Goal: Transaction & Acquisition: Purchase product/service

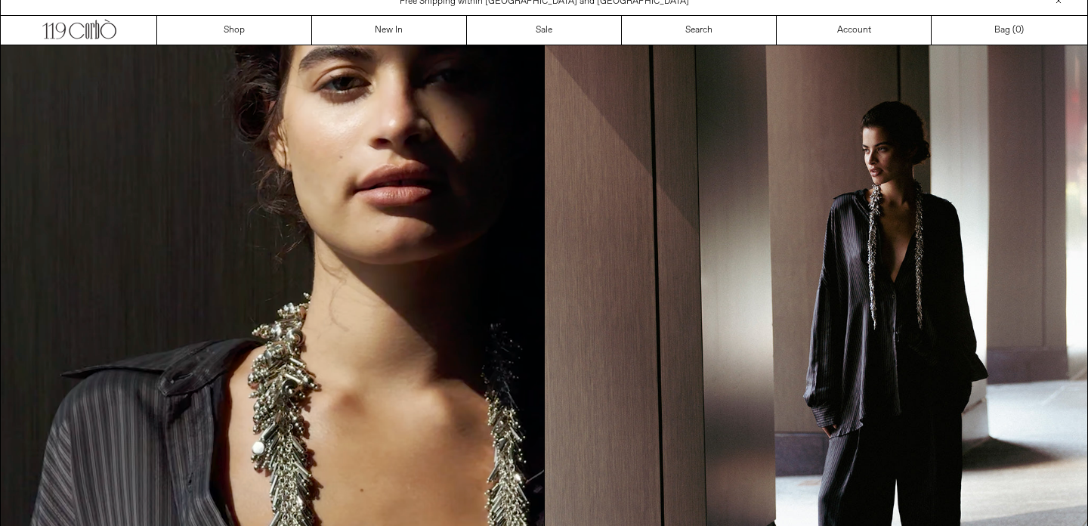
scroll to position [17, 0]
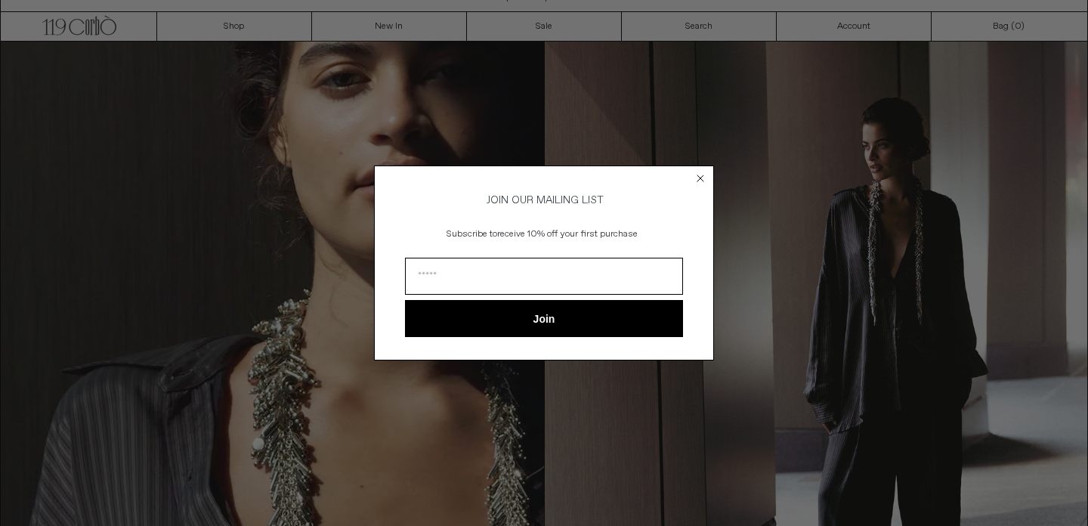
click at [494, 300] on div "POPUP Form" at bounding box center [544, 279] width 278 height 42
click at [704, 175] on circle "Close dialog" at bounding box center [701, 178] width 14 height 14
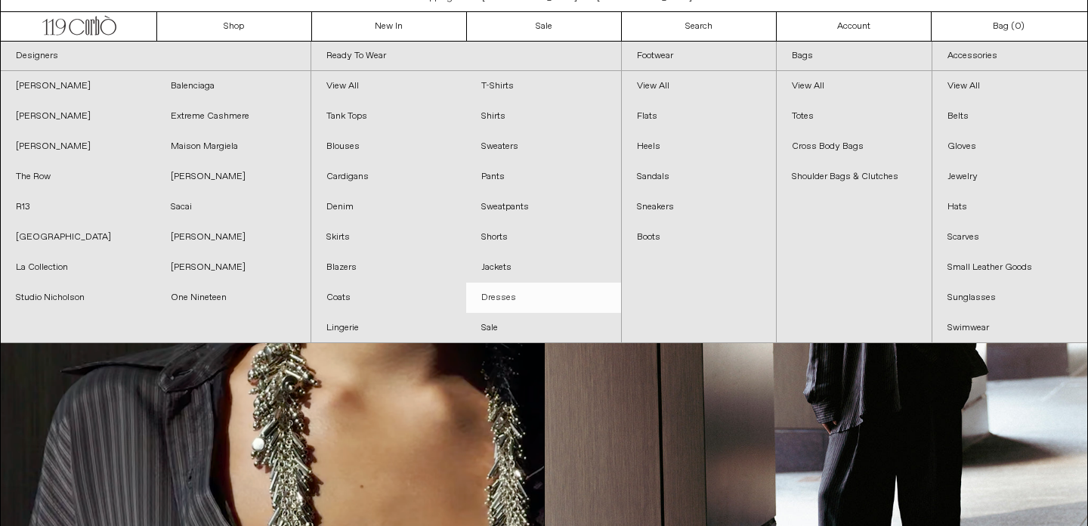
click at [504, 302] on link "Dresses" at bounding box center [543, 298] width 155 height 30
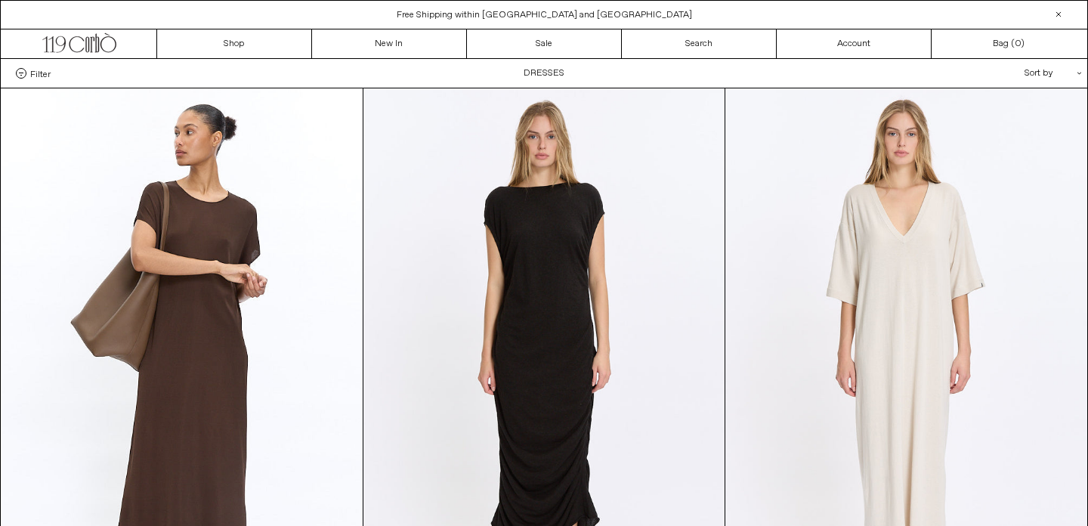
click at [34, 73] on span "Filter" at bounding box center [40, 73] width 20 height 11
click at [0, 0] on select "**********" at bounding box center [0, 0] width 0 height 0
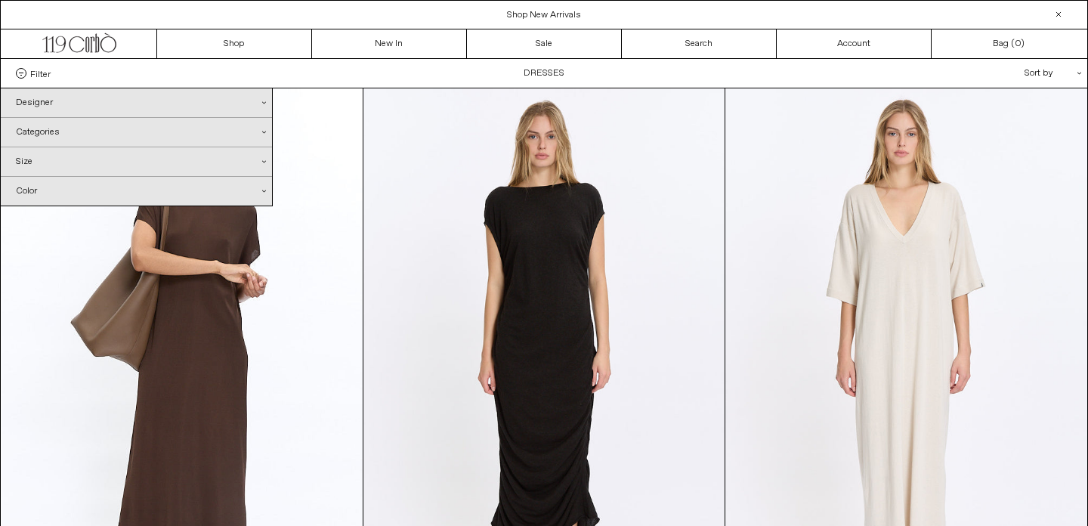
click at [56, 196] on div "Color .cls-1{fill:#231f20}" at bounding box center [136, 191] width 271 height 29
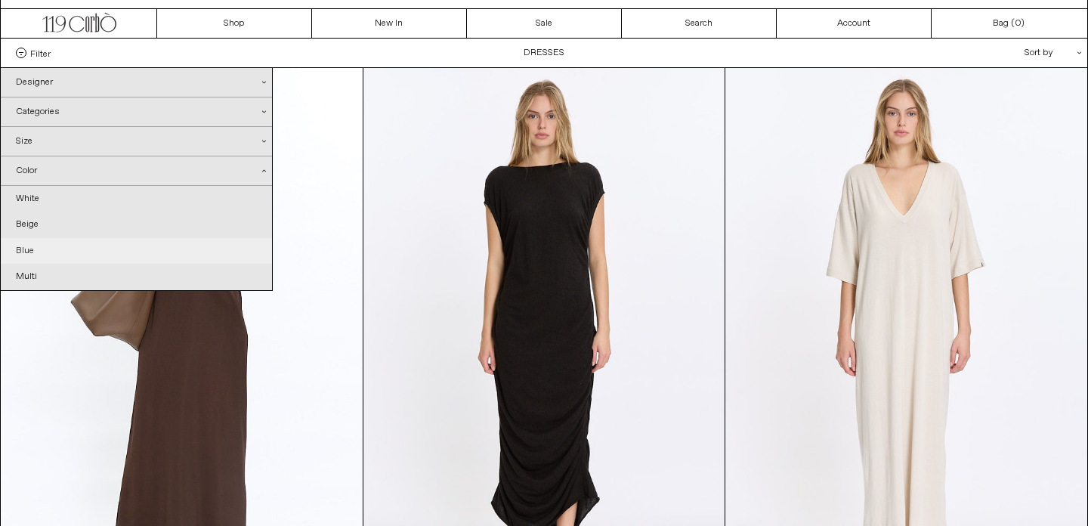
scroll to position [17, 0]
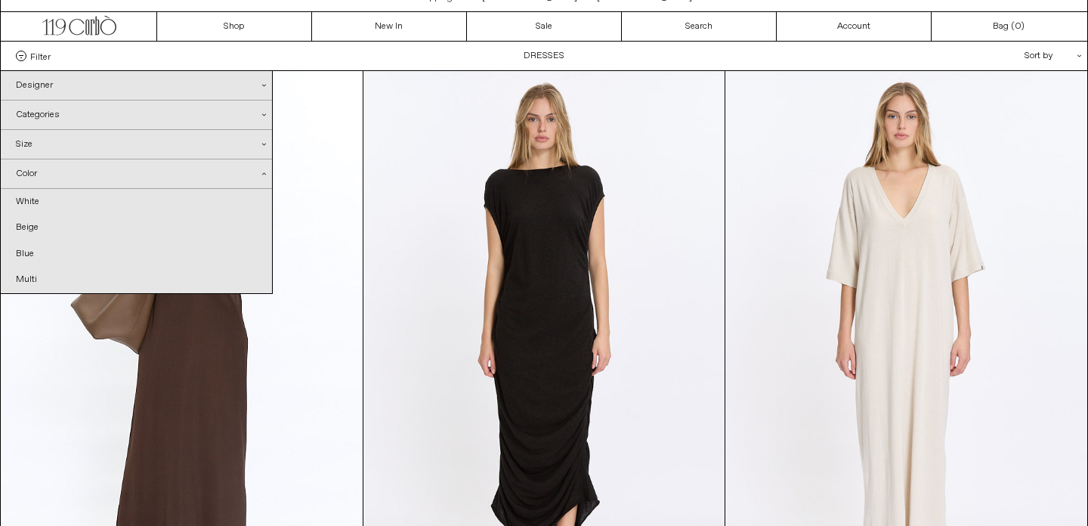
click at [70, 172] on div "Color .cls-1{fill:#231f20}" at bounding box center [136, 173] width 271 height 29
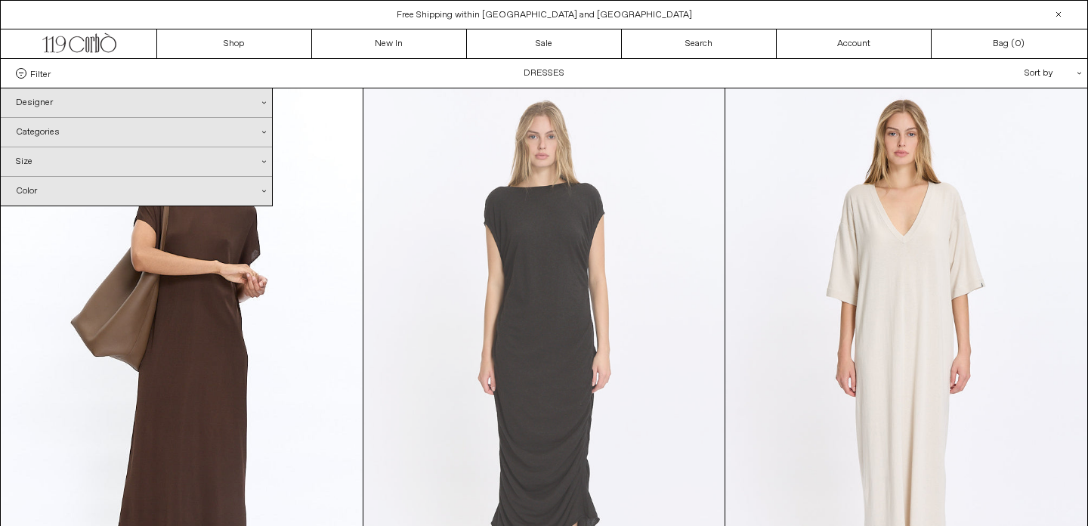
scroll to position [0, 0]
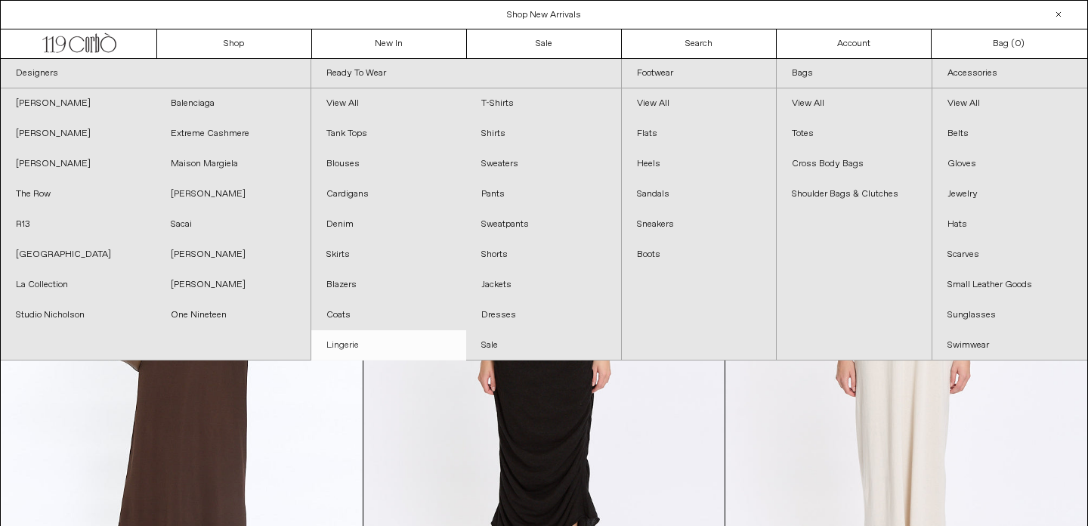
click at [354, 339] on link "Lingerie" at bounding box center [388, 345] width 155 height 30
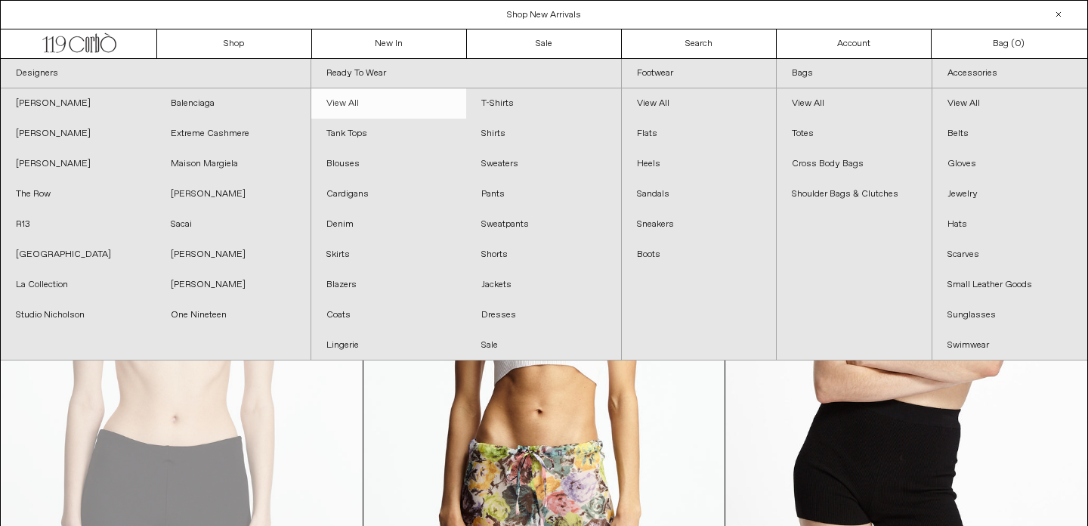
click at [348, 108] on link "View All" at bounding box center [388, 103] width 155 height 30
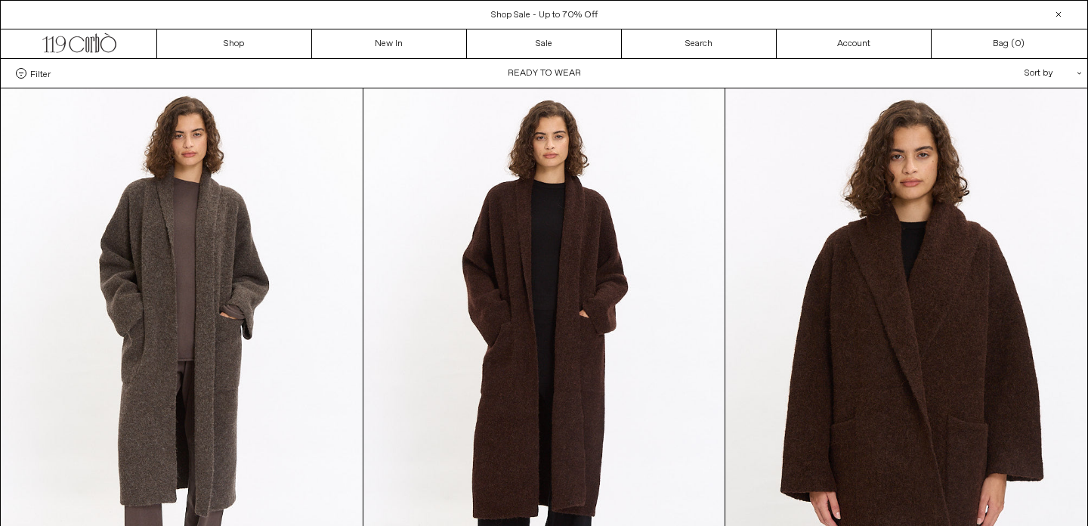
click at [33, 73] on span "Filter" at bounding box center [40, 73] width 20 height 11
click at [0, 0] on select "**********" at bounding box center [0, 0] width 0 height 0
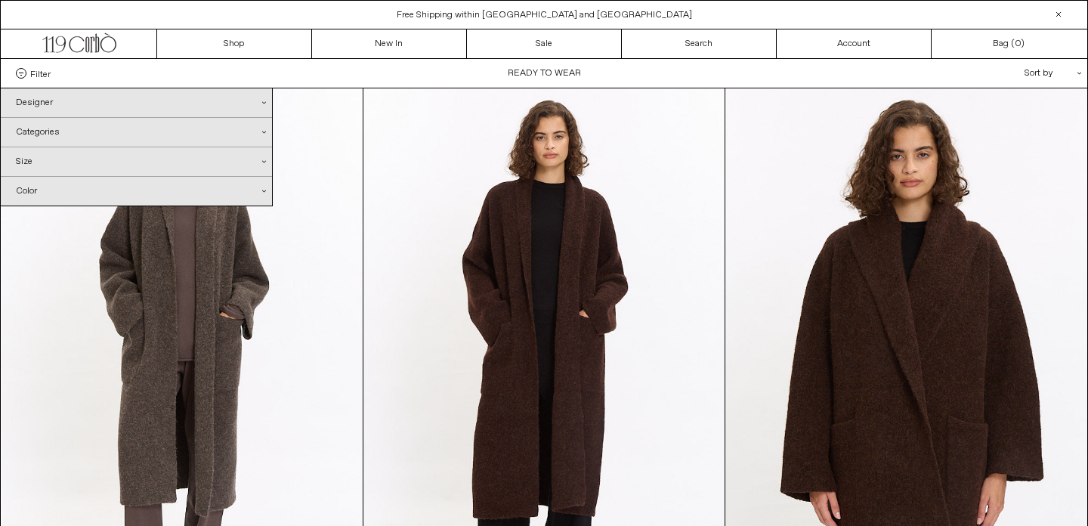
click at [36, 195] on div "Color .cls-1{fill:#231f20}" at bounding box center [136, 191] width 271 height 29
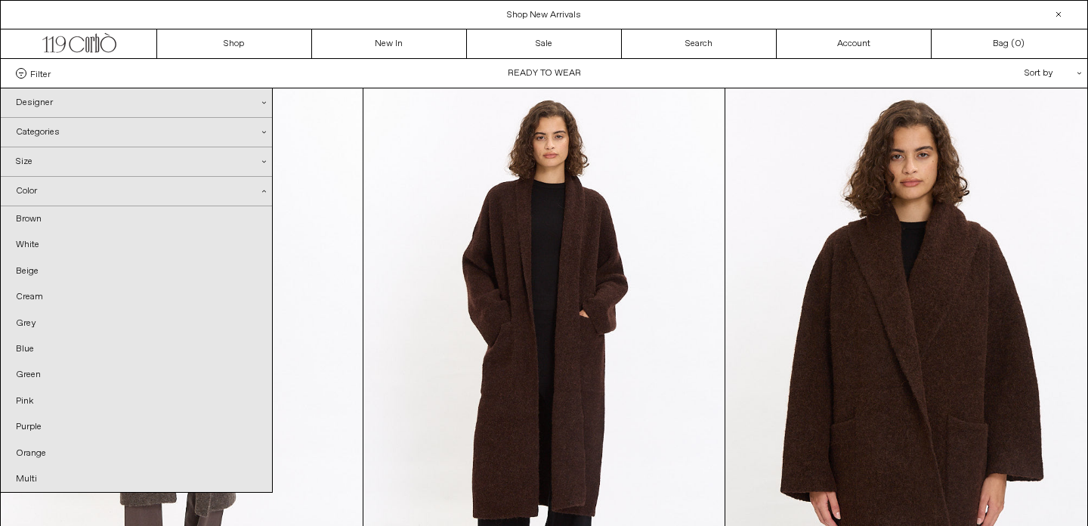
click at [169, 190] on div "Color .cls-1{fill:#231f20}" at bounding box center [136, 191] width 271 height 29
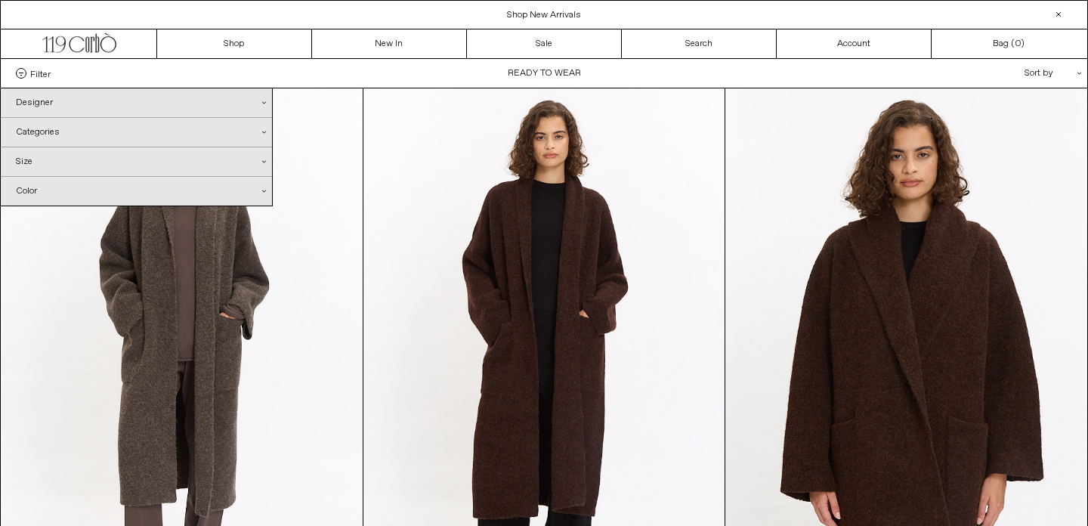
click at [169, 163] on div "Size .cls-1{fill:#231f20}" at bounding box center [136, 161] width 271 height 29
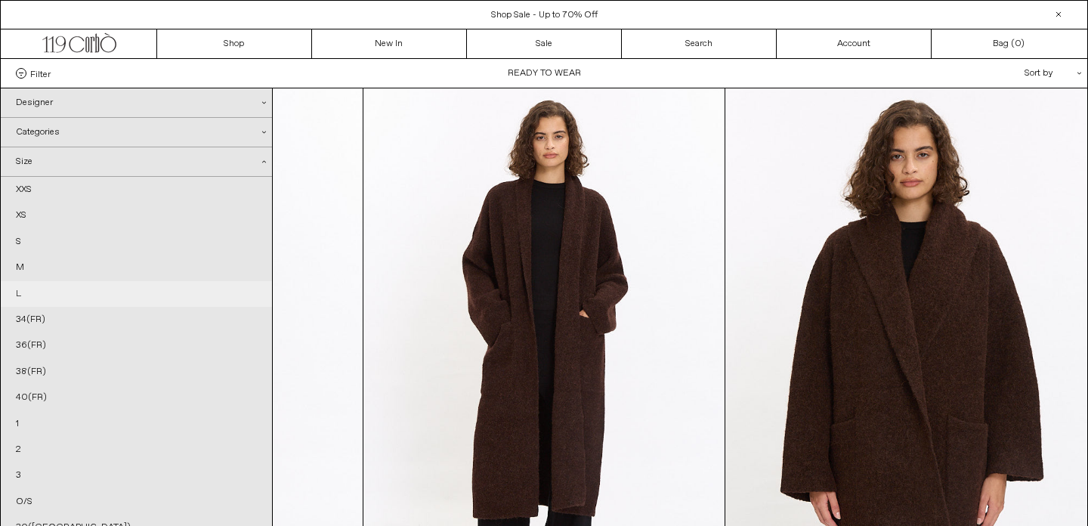
click at [23, 286] on link "L" at bounding box center [136, 294] width 271 height 26
